Goal: Transaction & Acquisition: Download file/media

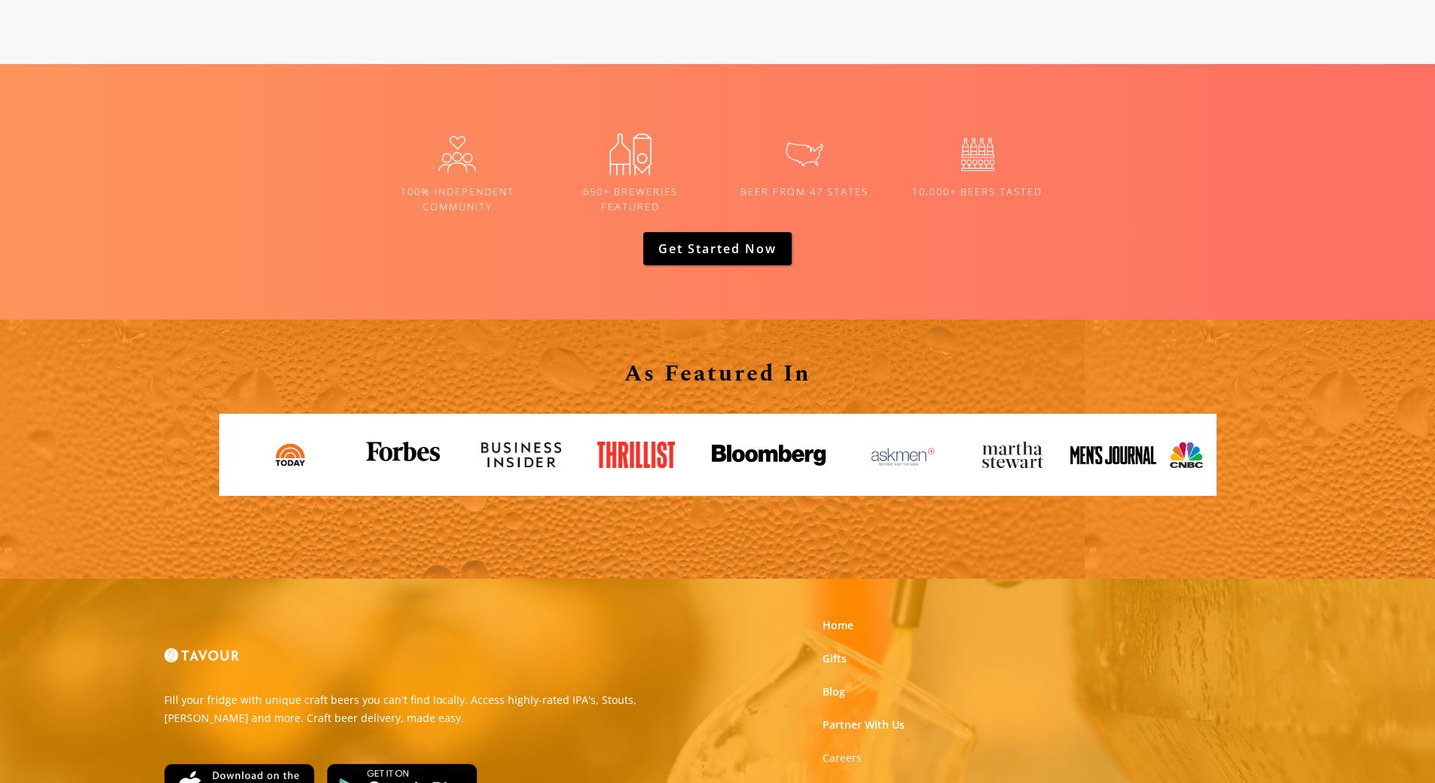
scroll to position [2260, 0]
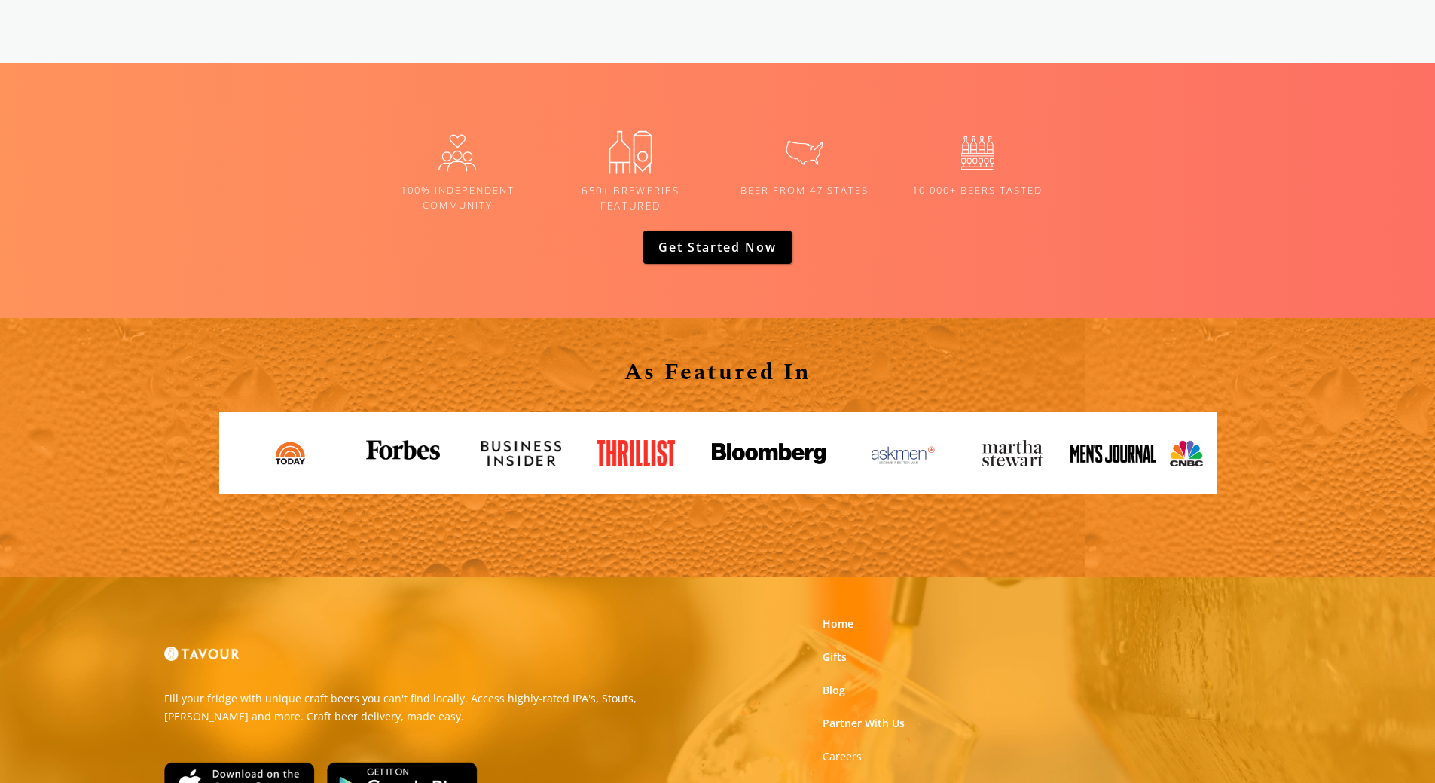
click at [624, 163] on img at bounding box center [631, 152] width 62 height 62
click at [688, 237] on link "Get Started now" at bounding box center [717, 246] width 148 height 33
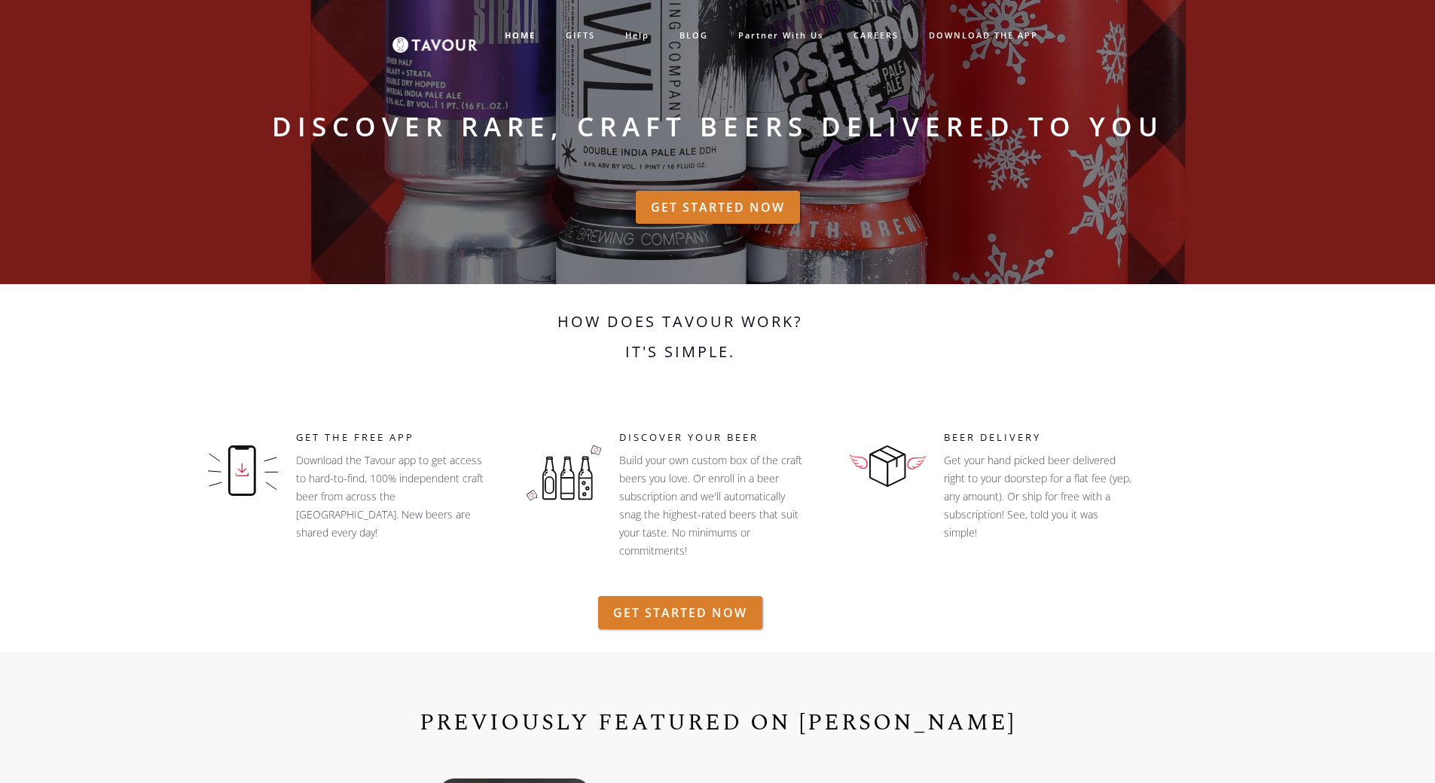
scroll to position [0, 0]
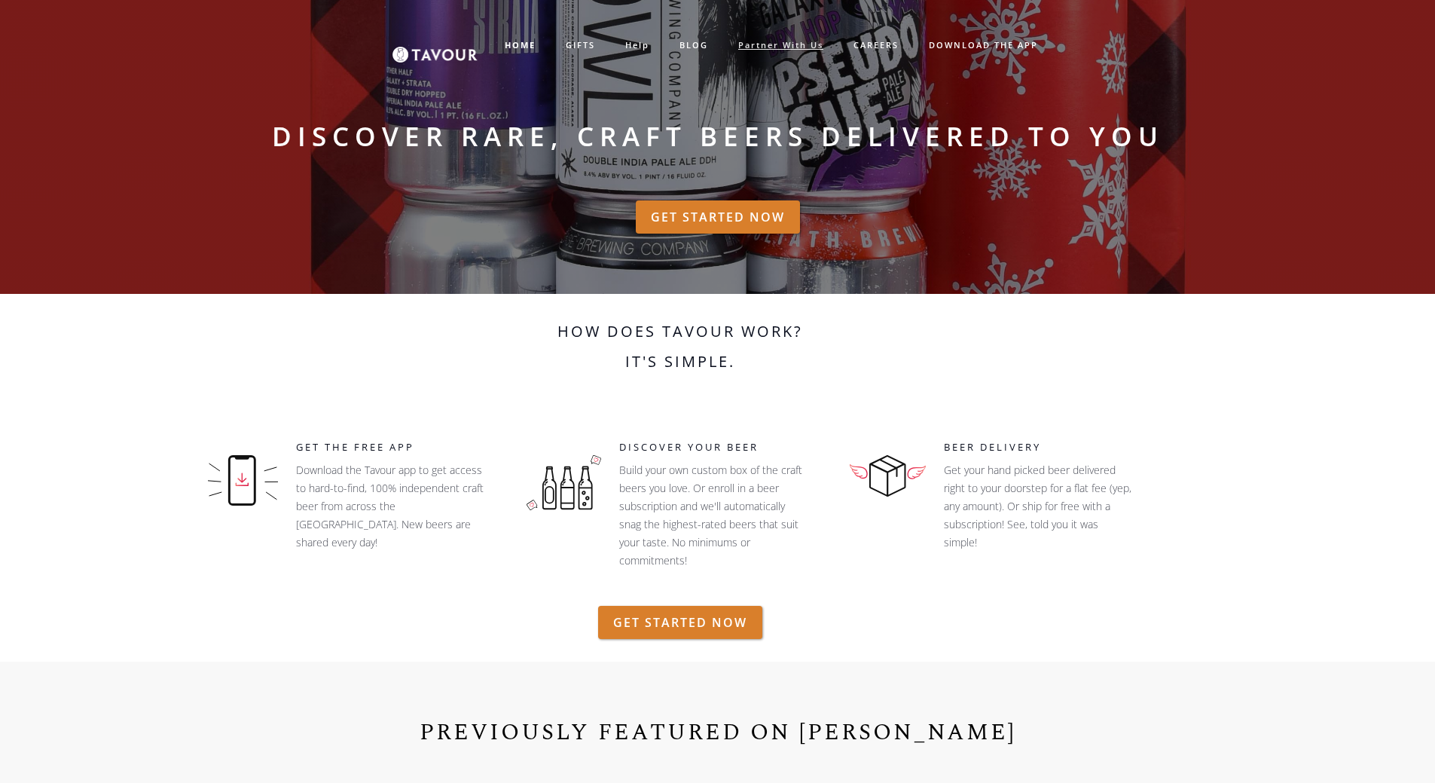
click at [774, 42] on link "partner with us" at bounding box center [780, 45] width 115 height 25
click at [762, 43] on link "partner with us" at bounding box center [780, 45] width 115 height 25
click at [779, 41] on link "partner with us" at bounding box center [780, 45] width 115 height 25
click at [755, 41] on link "partner with us" at bounding box center [780, 45] width 115 height 25
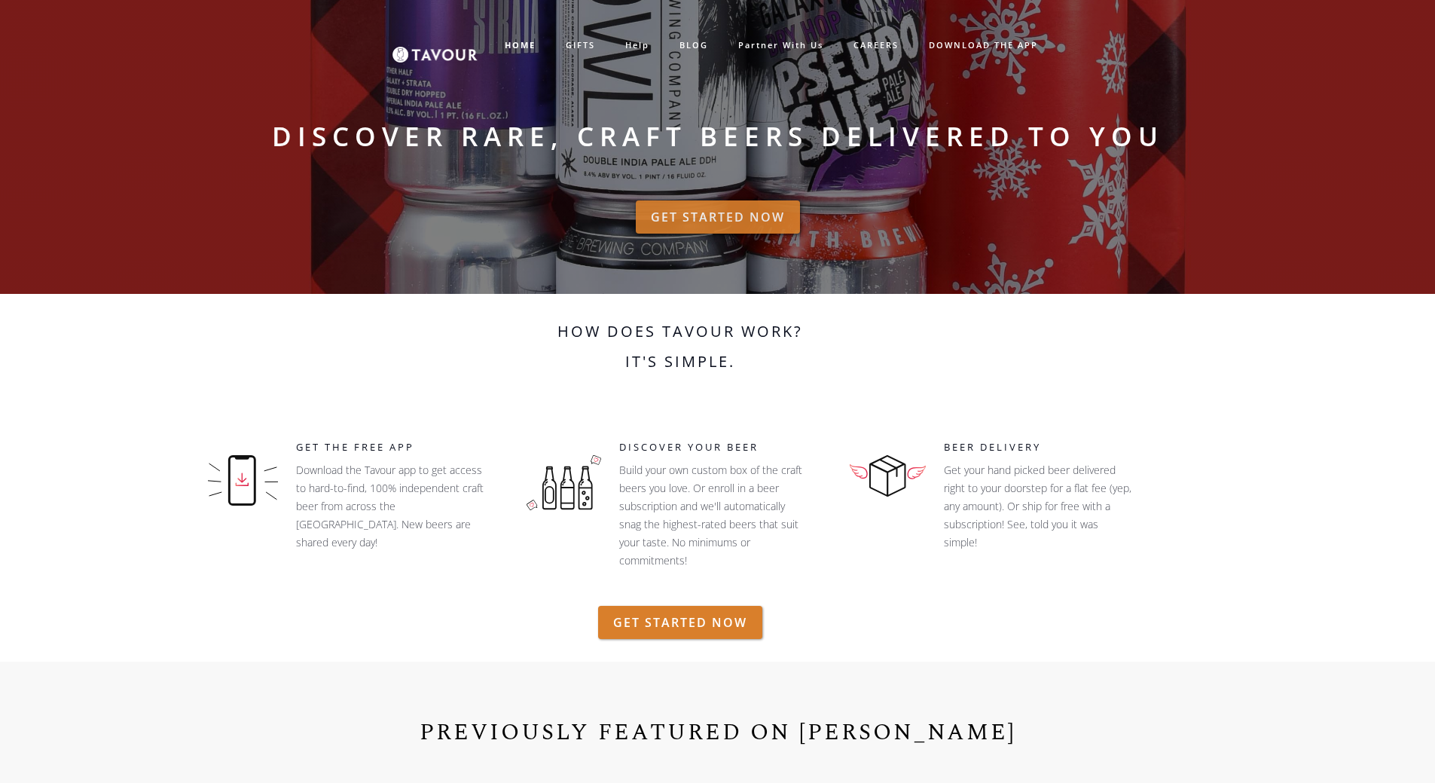
click at [743, 214] on link "GET STARTED NOW" at bounding box center [718, 216] width 164 height 33
